Goal: Browse casually

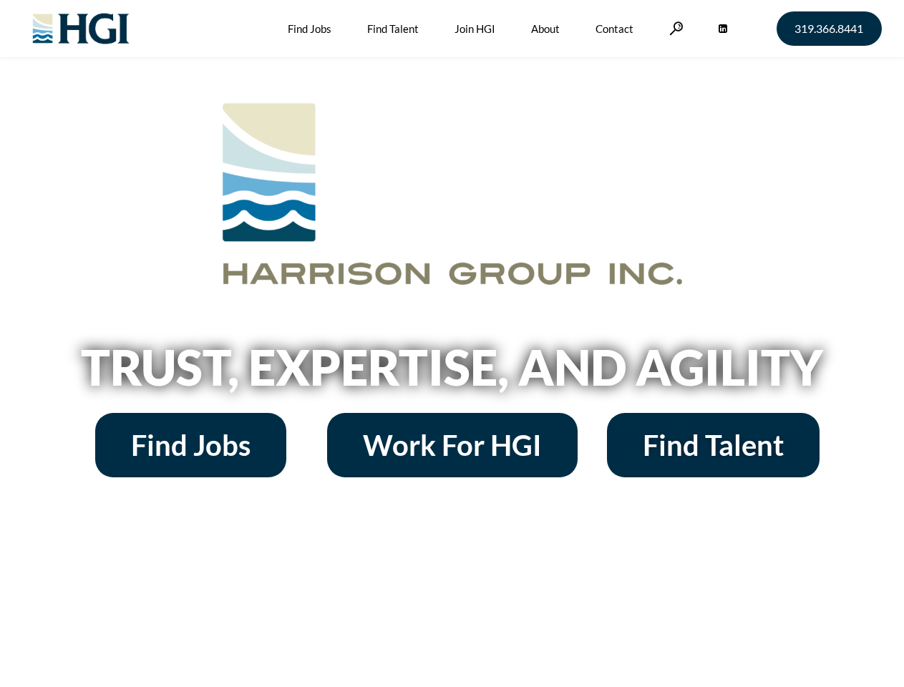
click at [451, 343] on h2 "Trust, Expertise, and Agility" at bounding box center [452, 367] width 816 height 49
click at [674, 28] on link at bounding box center [676, 28] width 14 height 14
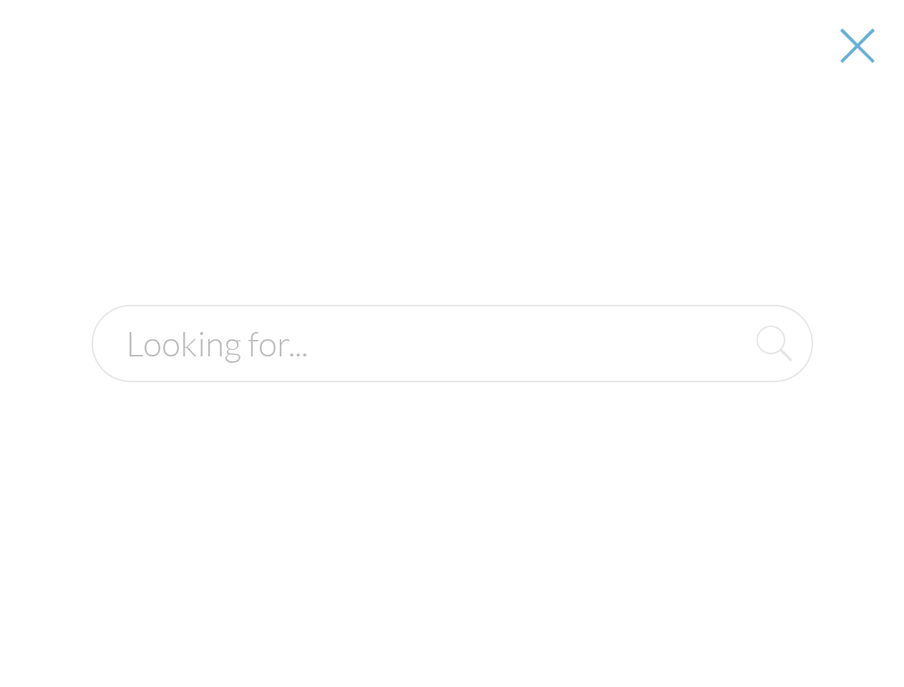
click at [451, 372] on h2 "Trust, Expertise, and Agility" at bounding box center [452, 367] width 816 height 49
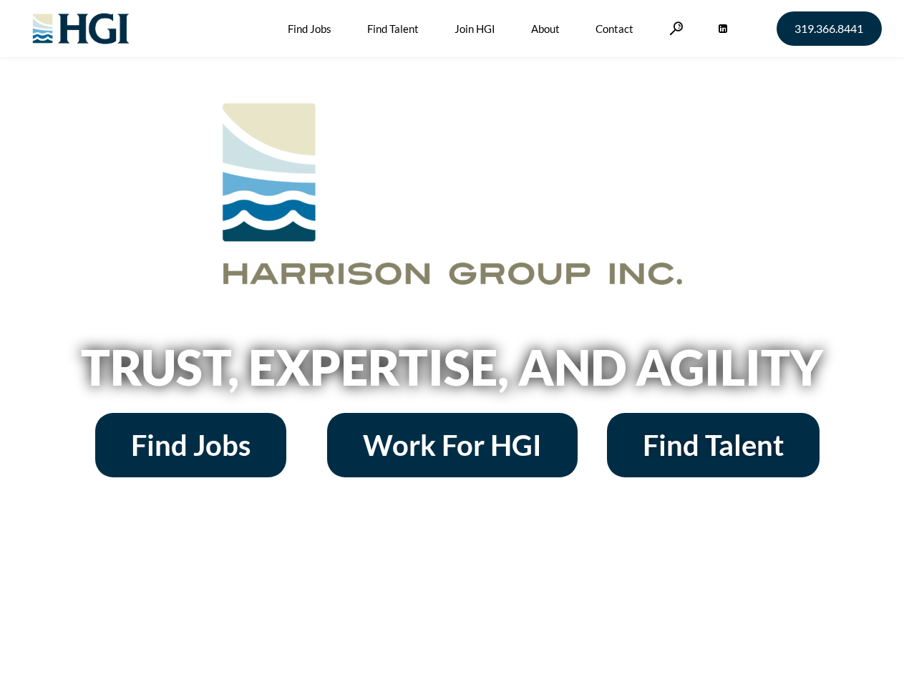
click at [451, 343] on h2 "Trust, Expertise, and Agility" at bounding box center [452, 367] width 816 height 49
click at [674, 28] on link at bounding box center [676, 28] width 14 height 14
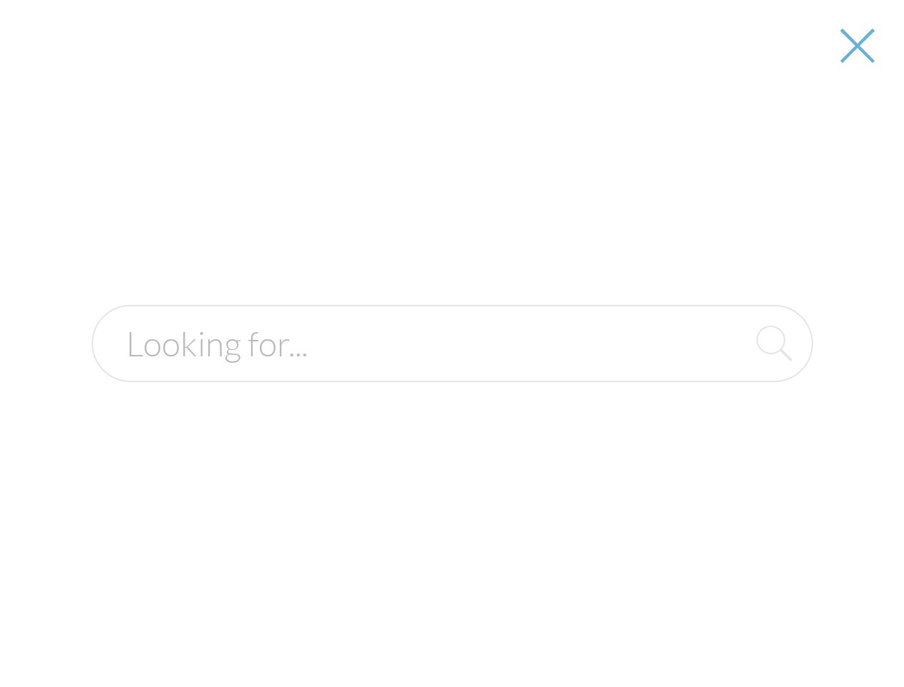
click at [451, 372] on h2 "Trust, Expertise, and Agility" at bounding box center [452, 367] width 816 height 49
